Goal: Task Accomplishment & Management: Use online tool/utility

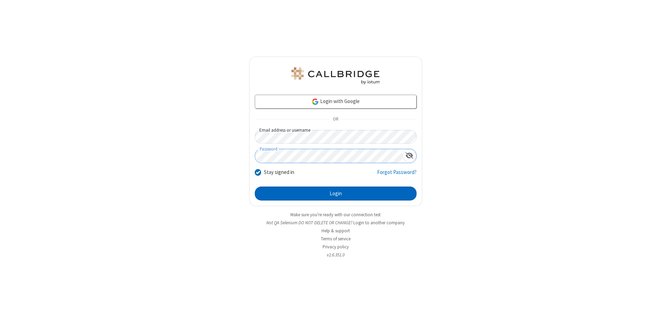
click at [335, 193] on button "Login" at bounding box center [336, 194] width 162 height 14
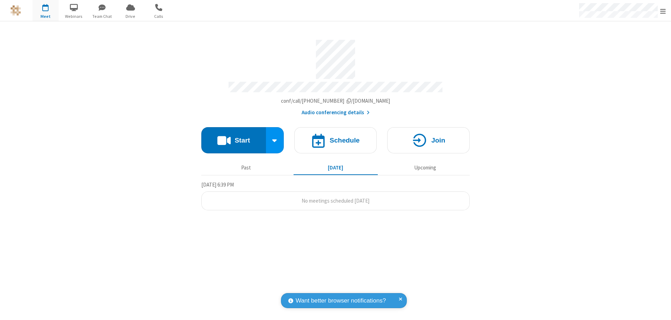
click at [233, 137] on button "Start" at bounding box center [233, 140] width 65 height 26
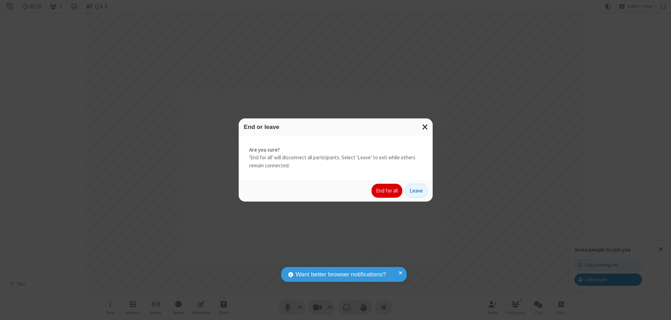
click at [387, 191] on button "End for all" at bounding box center [386, 191] width 31 height 14
